Goal: Navigation & Orientation: Find specific page/section

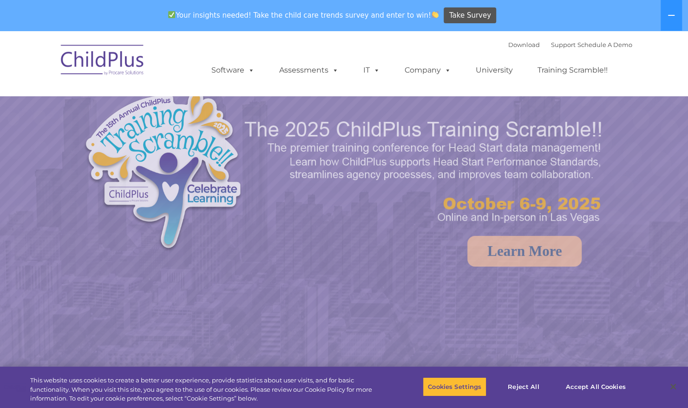
select select "MEDIUM"
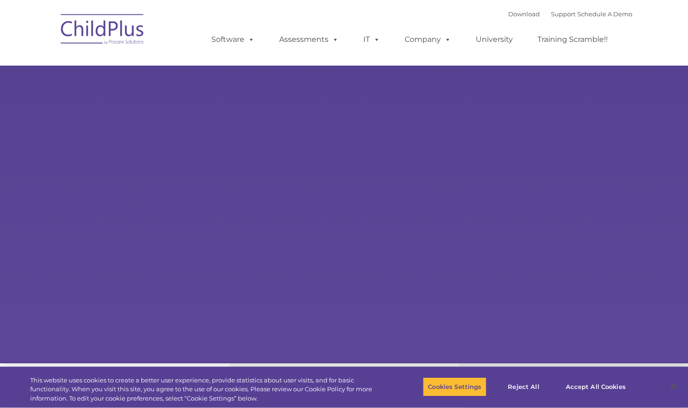
type input ""
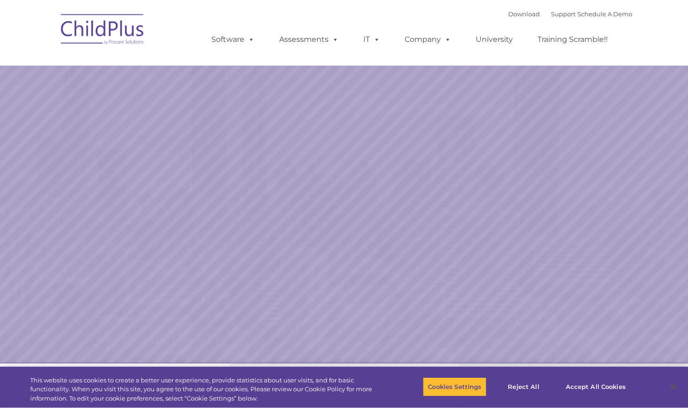
select select "MEDIUM"
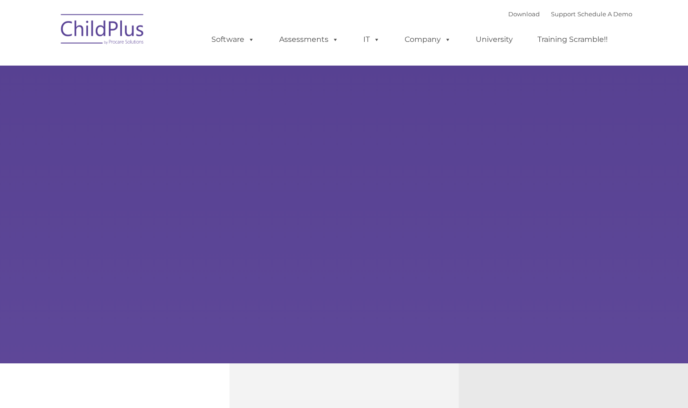
type input ""
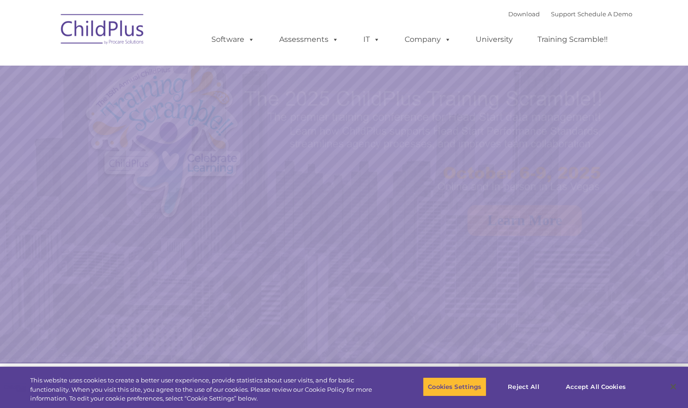
select select "MEDIUM"
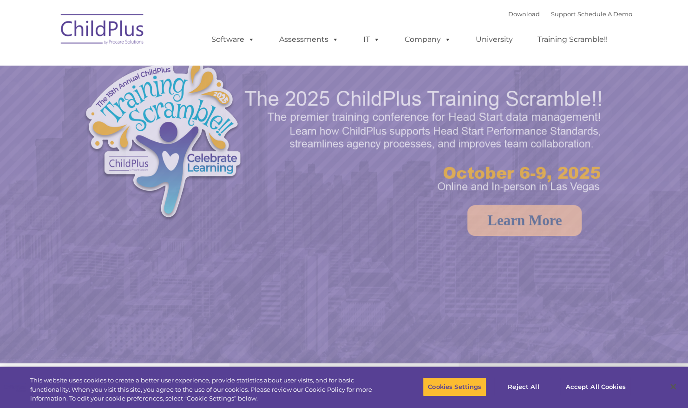
select select "MEDIUM"
